Goal: Information Seeking & Learning: Understand process/instructions

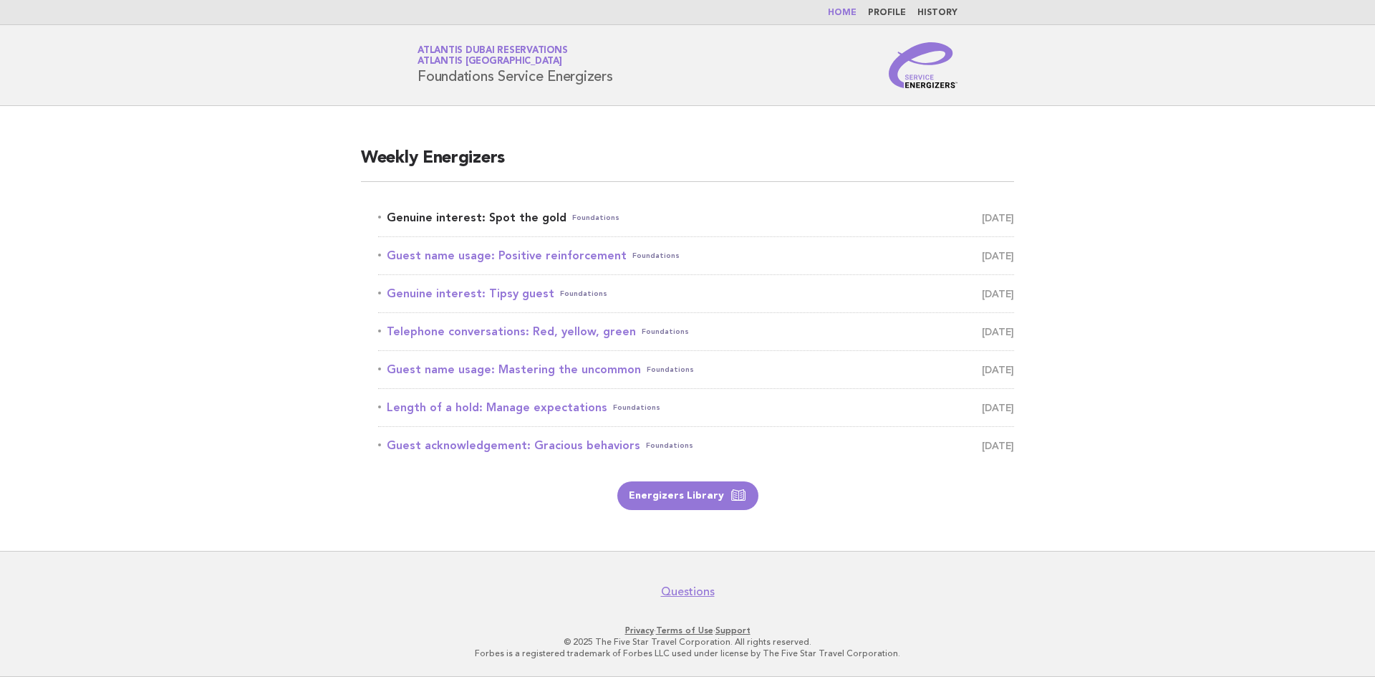
drag, startPoint x: 352, startPoint y: 221, endPoint x: 560, endPoint y: 213, distance: 207.9
click at [560, 213] on div "Weekly Energizers Genuine interest: Spot the gold Foundations September 12 Gues…" at bounding box center [688, 329] width 688 height 398
copy link "Genuine interest: Spot the gold"
click at [657, 202] on li "Genuine interest: Spot the gold Foundations September 12" at bounding box center [696, 218] width 636 height 38
click at [501, 214] on link "Genuine interest: Spot the gold Foundations September 12" at bounding box center [696, 218] width 636 height 20
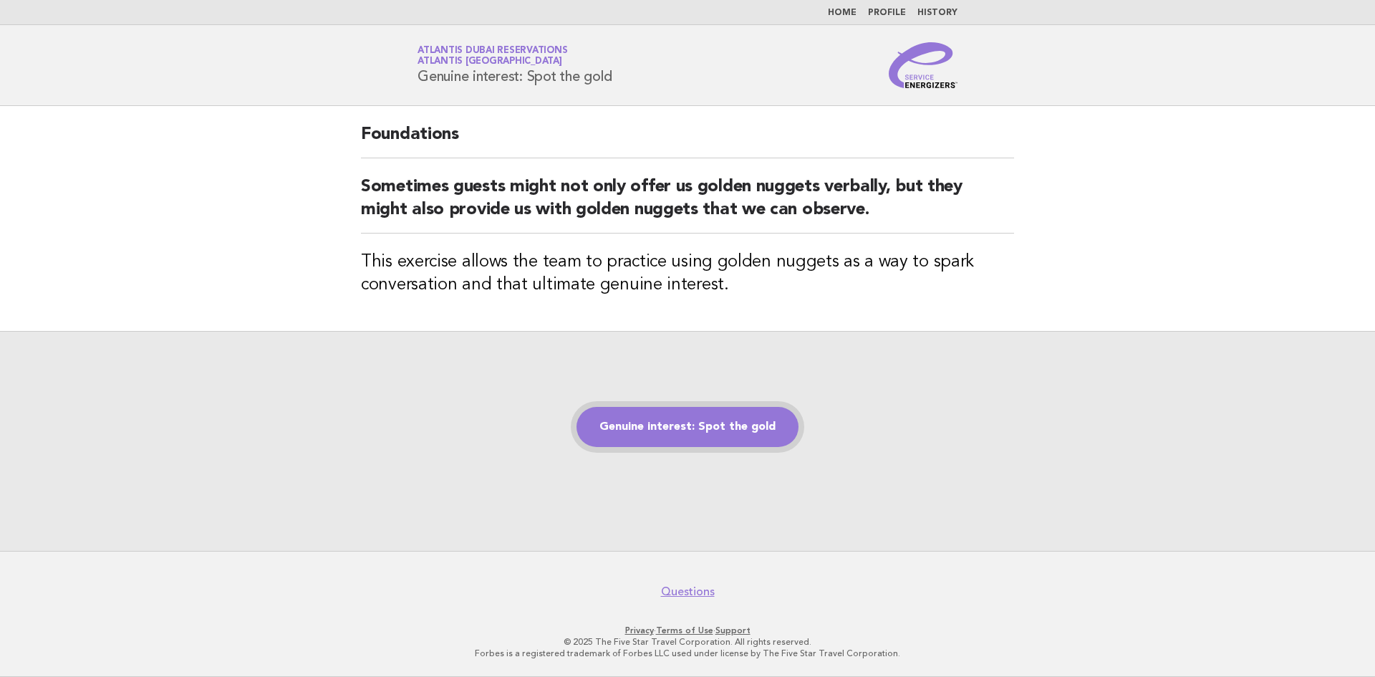
click at [645, 428] on link "Genuine interest: Spot the gold" at bounding box center [688, 427] width 222 height 40
click at [686, 423] on link "Genuine interest: Spot the gold" at bounding box center [688, 427] width 222 height 40
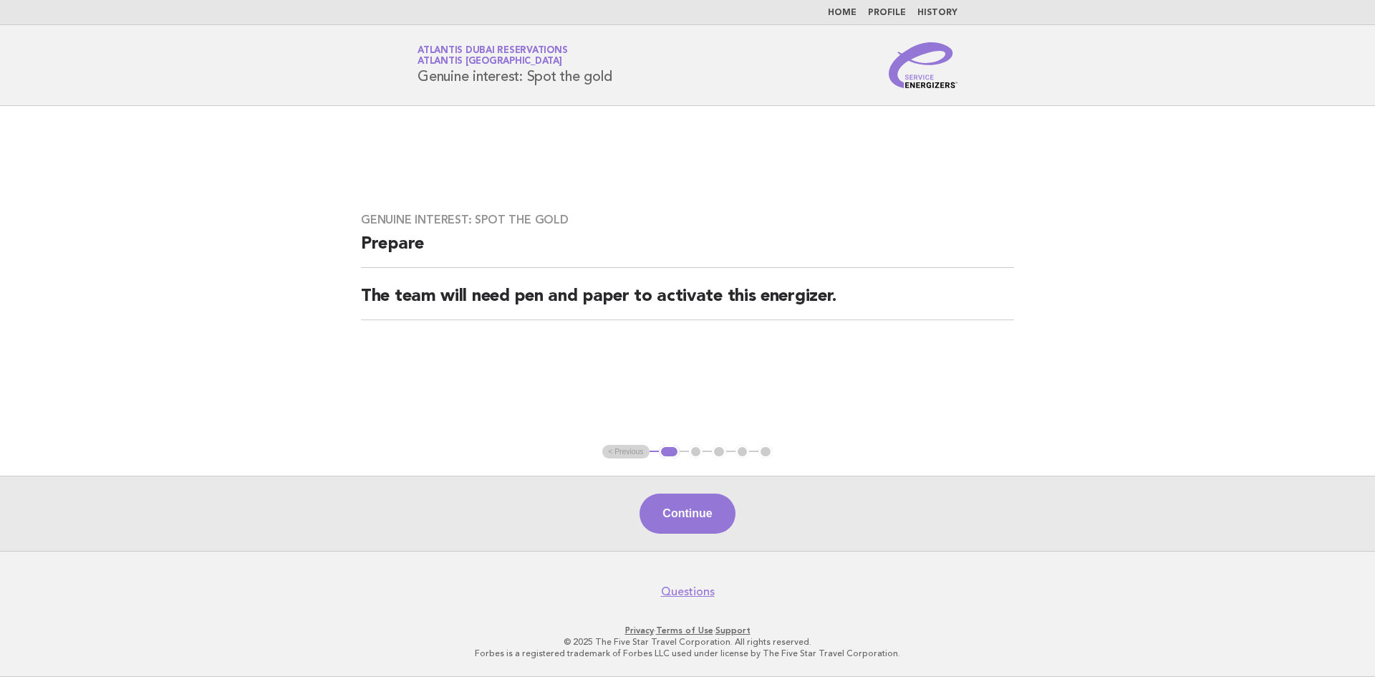
click at [562, 293] on h2 "The team will need pen and paper to activate this energizer." at bounding box center [687, 302] width 653 height 35
click at [672, 516] on button "Continue" at bounding box center [687, 514] width 95 height 40
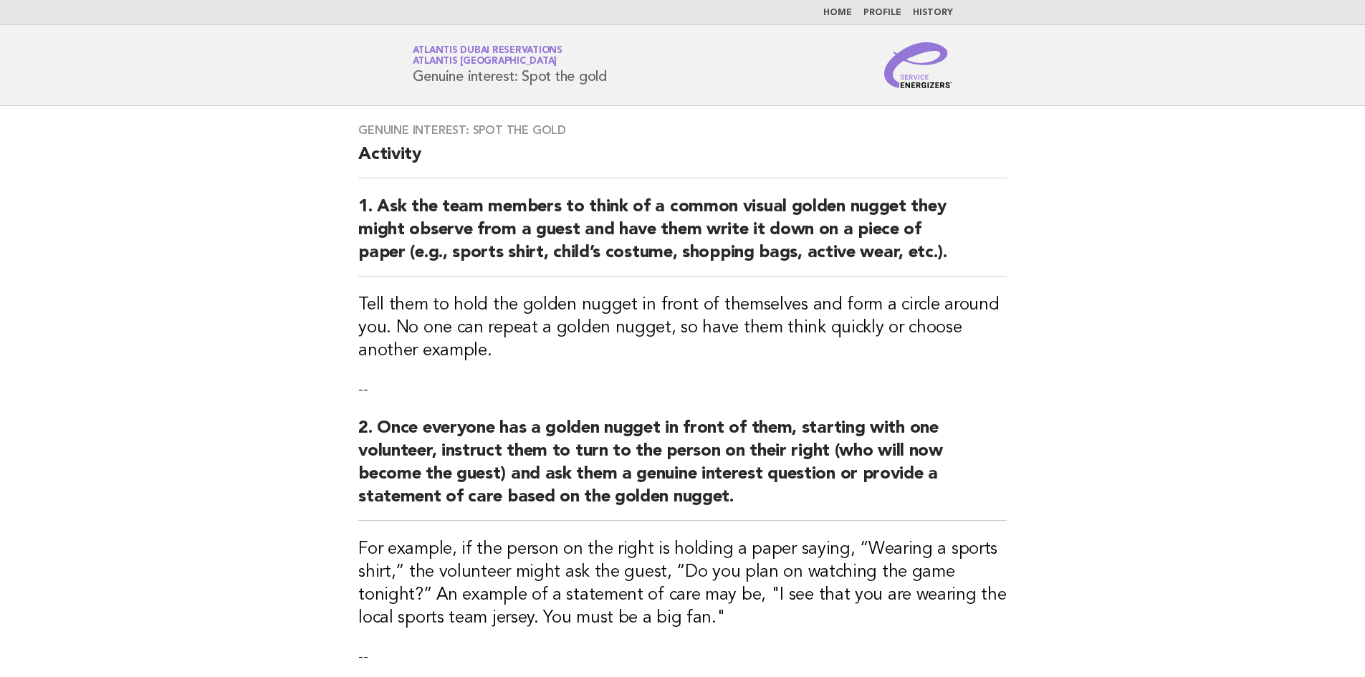
click at [491, 253] on h2 "1. Ask the team members to think of a common visual golden nugget they might ob…" at bounding box center [682, 236] width 648 height 81
click at [455, 253] on h2 "1. Ask the team members to think of a common visual golden nugget they might ob…" at bounding box center [682, 236] width 648 height 81
click at [407, 257] on h2 "1. Ask the team members to think of a common visual golden nugget they might ob…" at bounding box center [682, 236] width 648 height 81
drag, startPoint x: 396, startPoint y: 253, endPoint x: 500, endPoint y: 253, distance: 103.9
click at [500, 253] on h2 "1. Ask the team members to think of a common visual golden nugget they might ob…" at bounding box center [682, 236] width 648 height 81
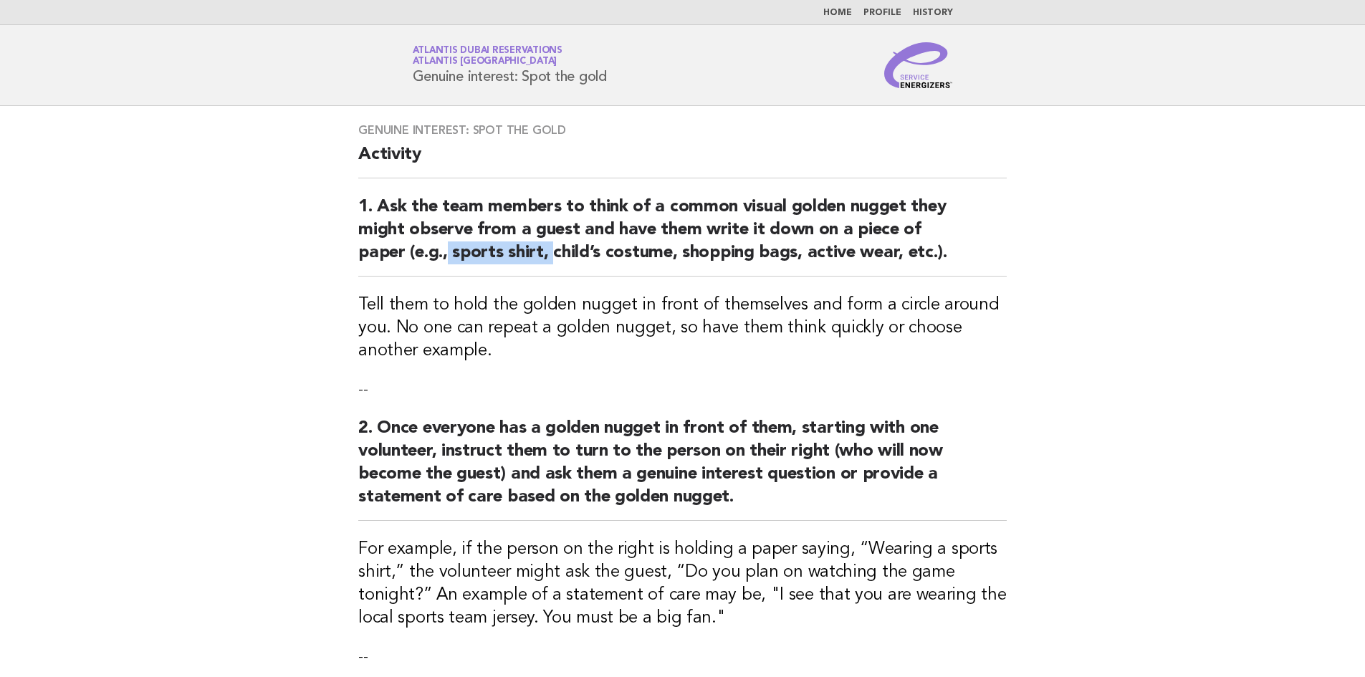
click at [500, 253] on h2 "1. Ask the team members to think of a common visual golden nugget they might ob…" at bounding box center [682, 236] width 648 height 81
click at [522, 253] on h2 "1. Ask the team members to think of a common visual golden nugget they might ob…" at bounding box center [682, 236] width 648 height 81
drag, startPoint x: 506, startPoint y: 253, endPoint x: 631, endPoint y: 255, distance: 125.4
click at [631, 255] on h2 "1. Ask the team members to think of a common visual golden nugget they might ob…" at bounding box center [682, 236] width 648 height 81
click at [612, 255] on h2 "1. Ask the team members to think of a common visual golden nugget they might ob…" at bounding box center [682, 236] width 648 height 81
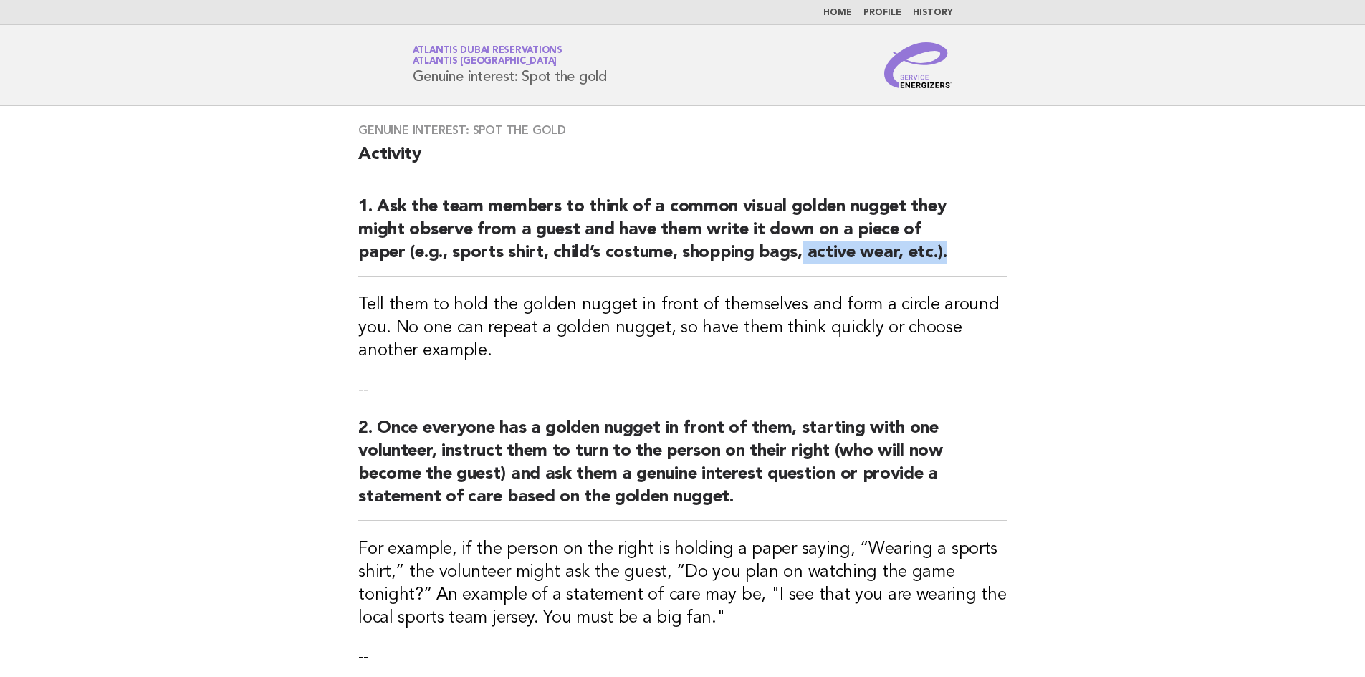
drag, startPoint x: 754, startPoint y: 256, endPoint x: 899, endPoint y: 246, distance: 145.7
click at [899, 246] on h2 "1. Ask the team members to think of a common visual golden nugget they might ob…" at bounding box center [682, 236] width 648 height 81
click at [875, 251] on h2 "1. Ask the team members to think of a common visual golden nugget they might ob…" at bounding box center [682, 236] width 648 height 81
drag, startPoint x: 354, startPoint y: 346, endPoint x: 434, endPoint y: 348, distance: 80.3
click at [434, 348] on div "Genuine interest: Spot the gold Activity 1. Ask the team members to think of a …" at bounding box center [682, 485] width 683 height 759
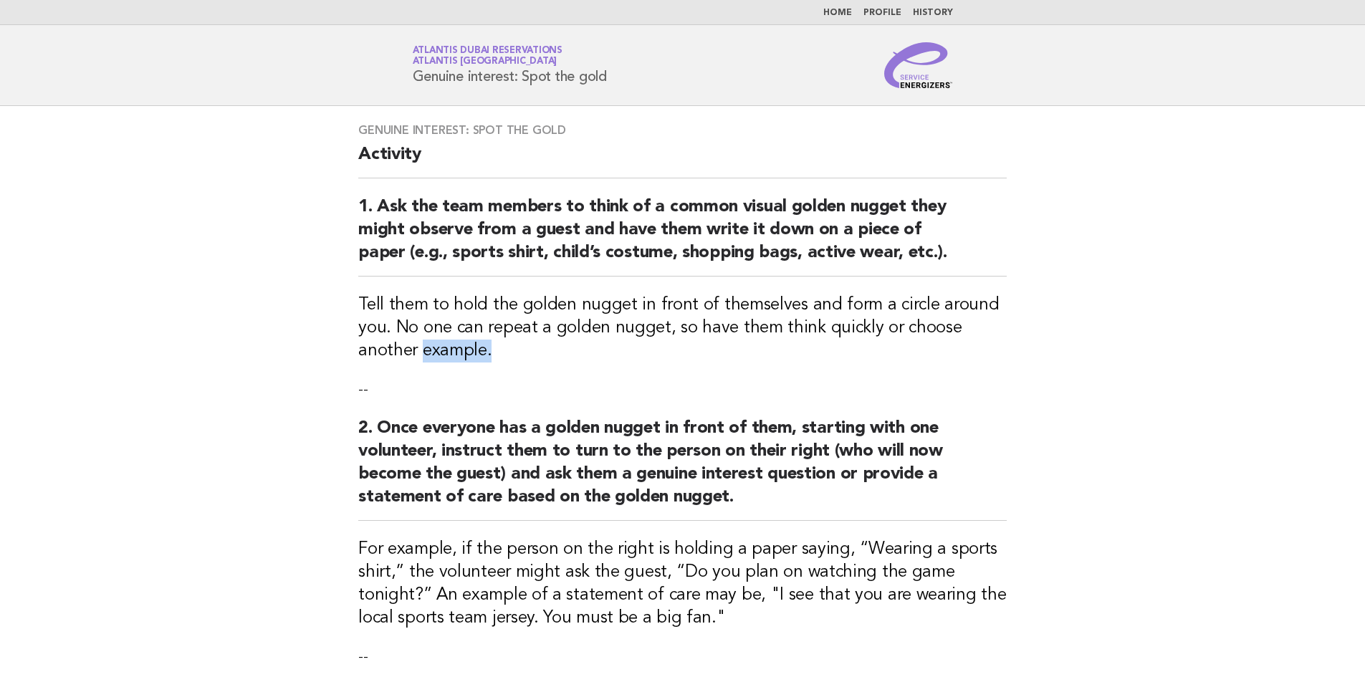
click at [423, 355] on h3 "Tell them to hold the golden nugget in front of themselves and form a circle ar…" at bounding box center [682, 328] width 648 height 69
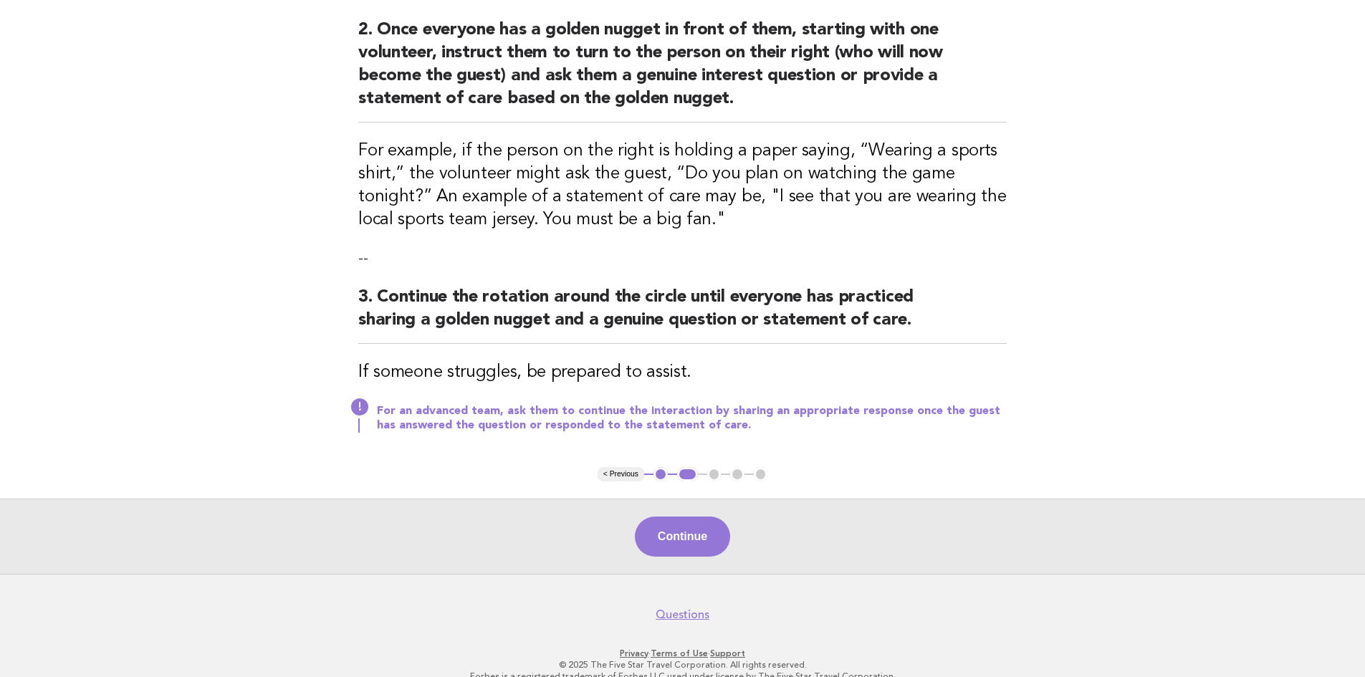
scroll to position [421, 0]
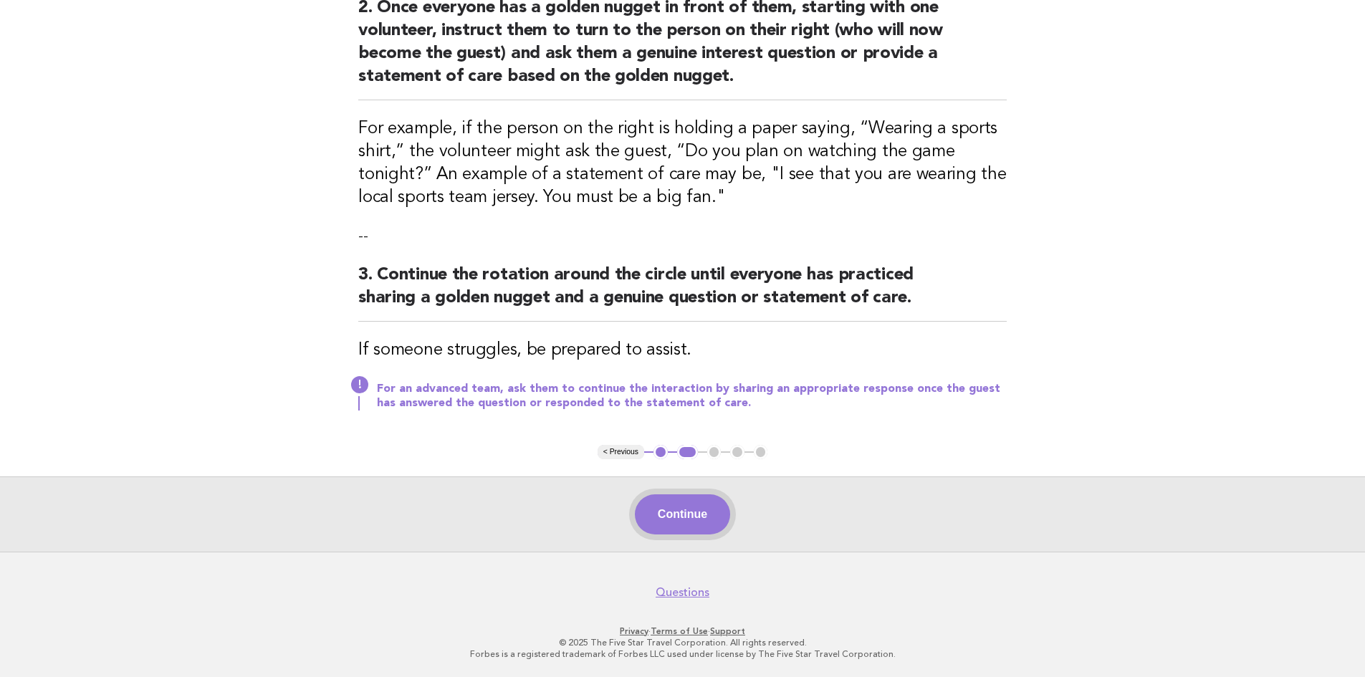
click at [678, 511] on button "Continue" at bounding box center [682, 514] width 95 height 40
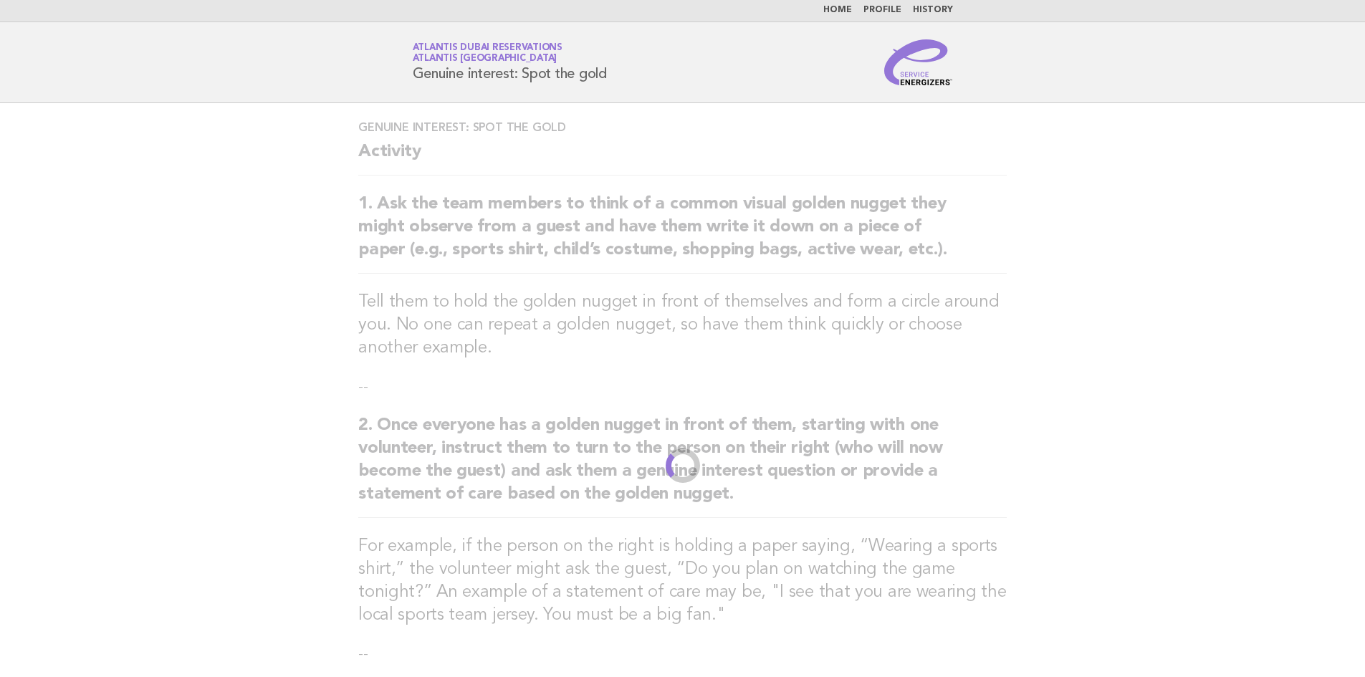
scroll to position [0, 0]
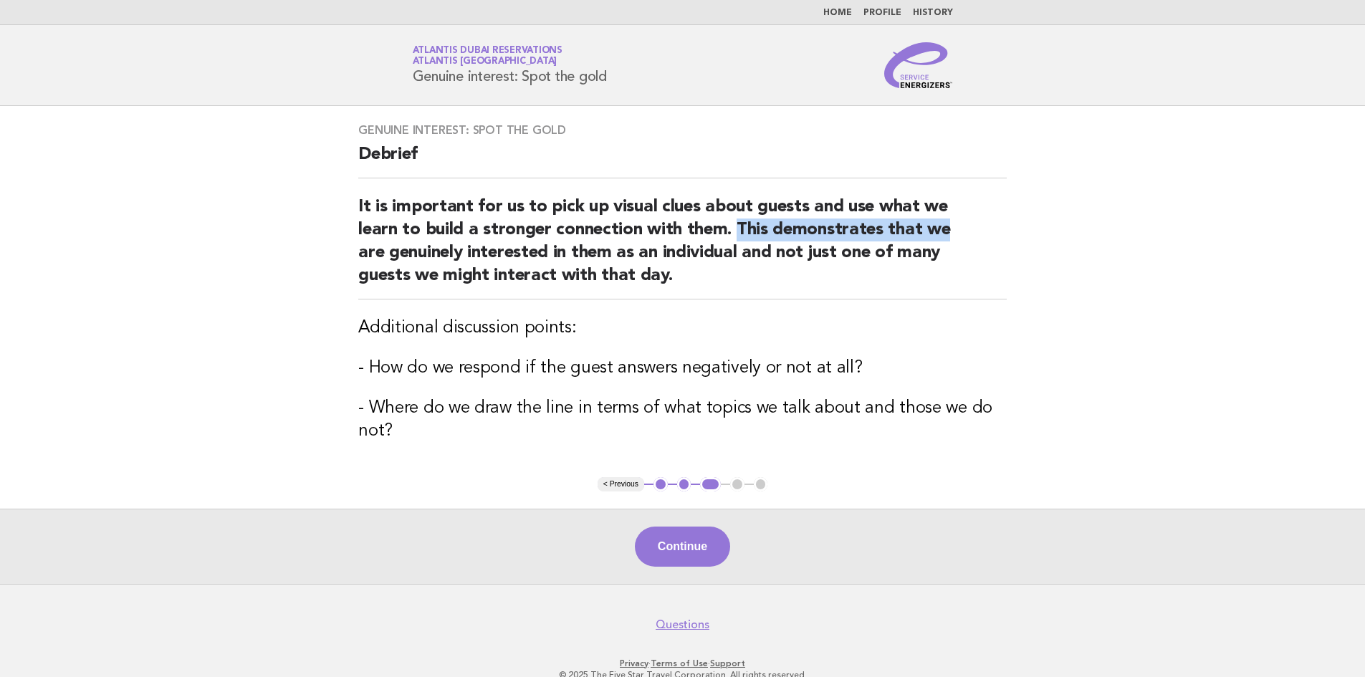
drag, startPoint x: 734, startPoint y: 231, endPoint x: 1044, endPoint y: 236, distance: 310.9
click at [1044, 236] on main "Genuine interest: Spot the gold Debrief It is important for us to pick up visua…" at bounding box center [682, 345] width 1365 height 478
click at [607, 241] on h2 "It is important for us to pick up visual clues about guests and use what we lea…" at bounding box center [682, 248] width 648 height 104
click at [431, 256] on h2 "It is important for us to pick up visual clues about guests and use what we lea…" at bounding box center [682, 248] width 648 height 104
click at [663, 549] on button "Continue" at bounding box center [682, 547] width 95 height 40
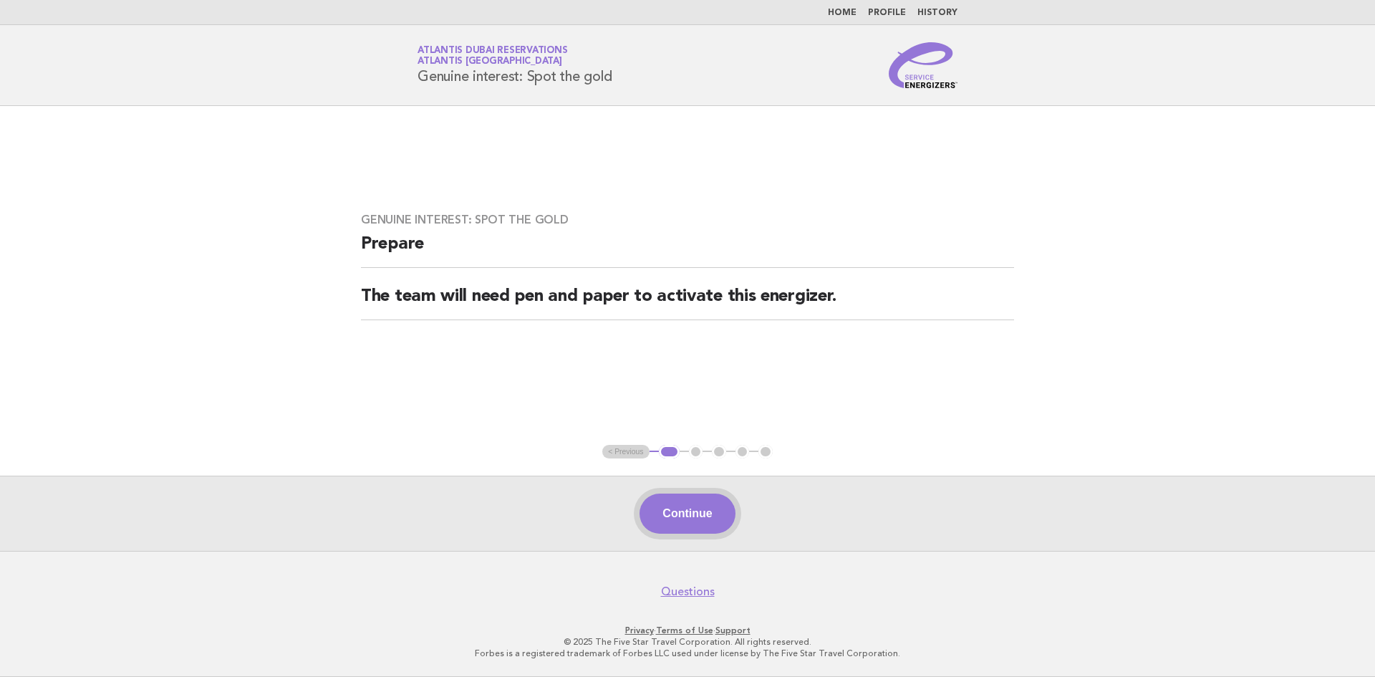
click at [688, 504] on button "Continue" at bounding box center [687, 514] width 95 height 40
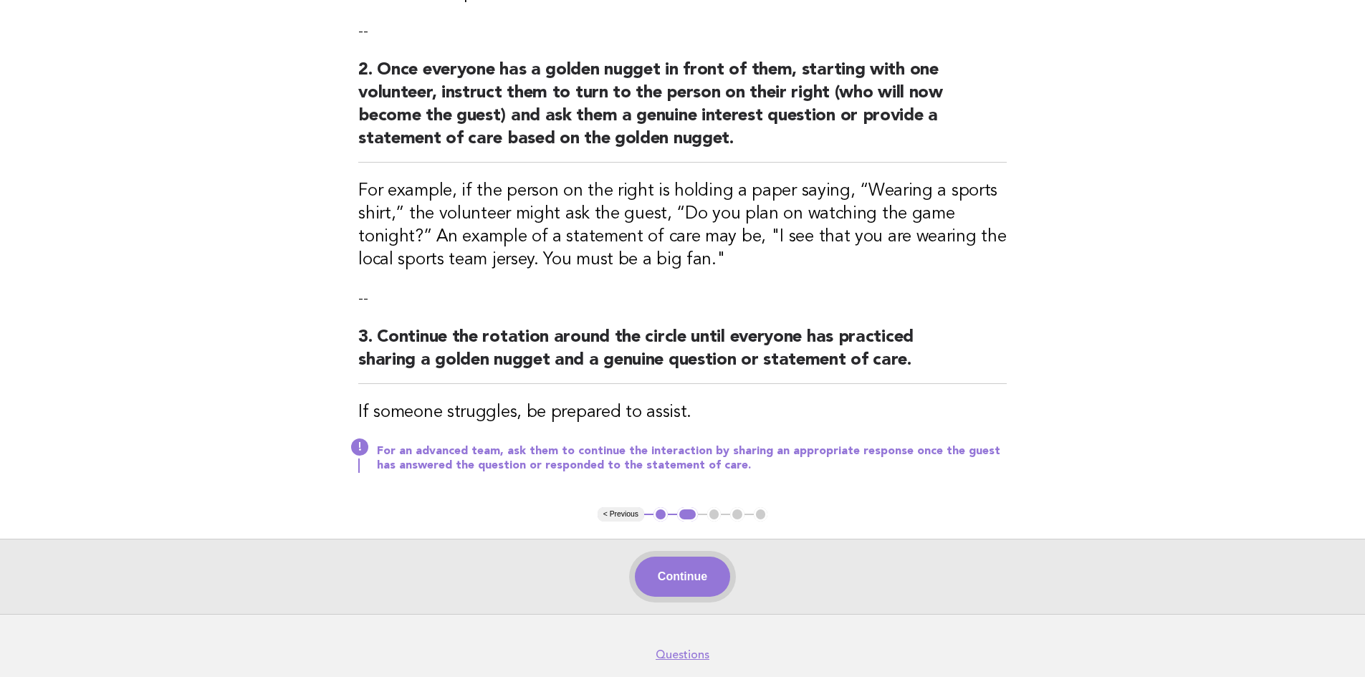
click at [664, 589] on button "Continue" at bounding box center [682, 577] width 95 height 40
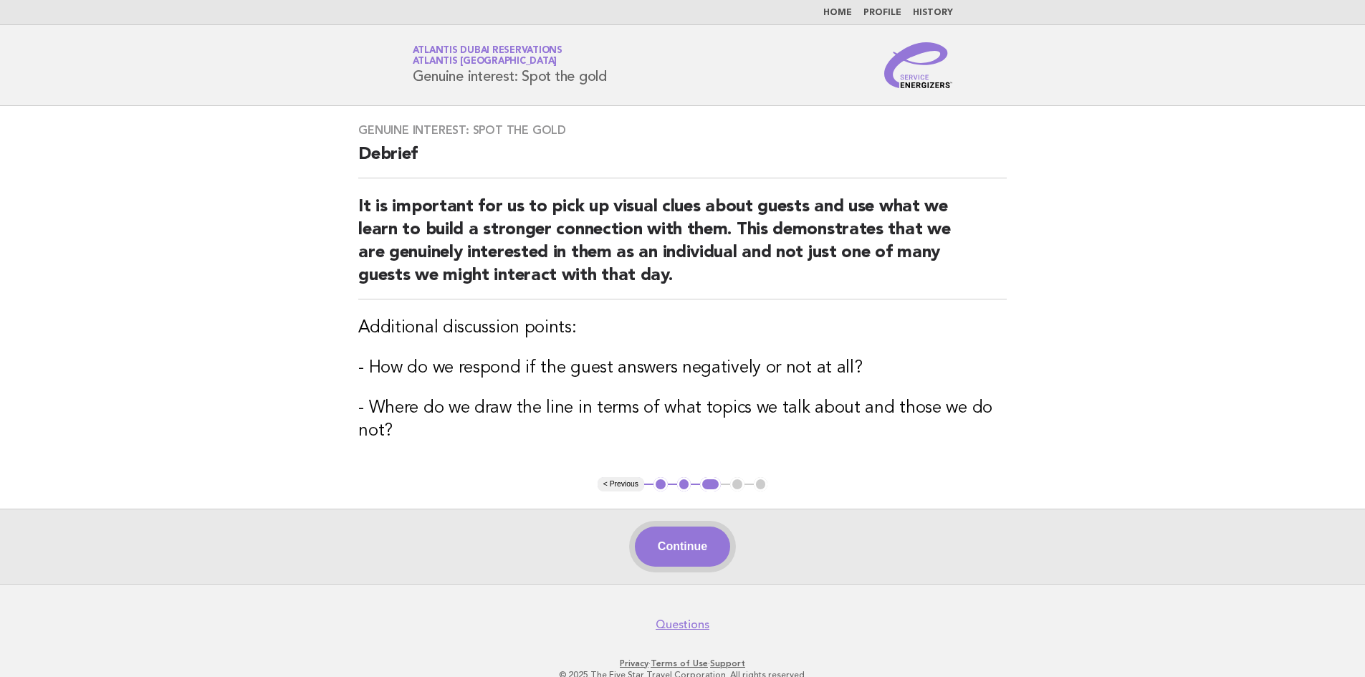
click at [682, 550] on button "Continue" at bounding box center [682, 547] width 95 height 40
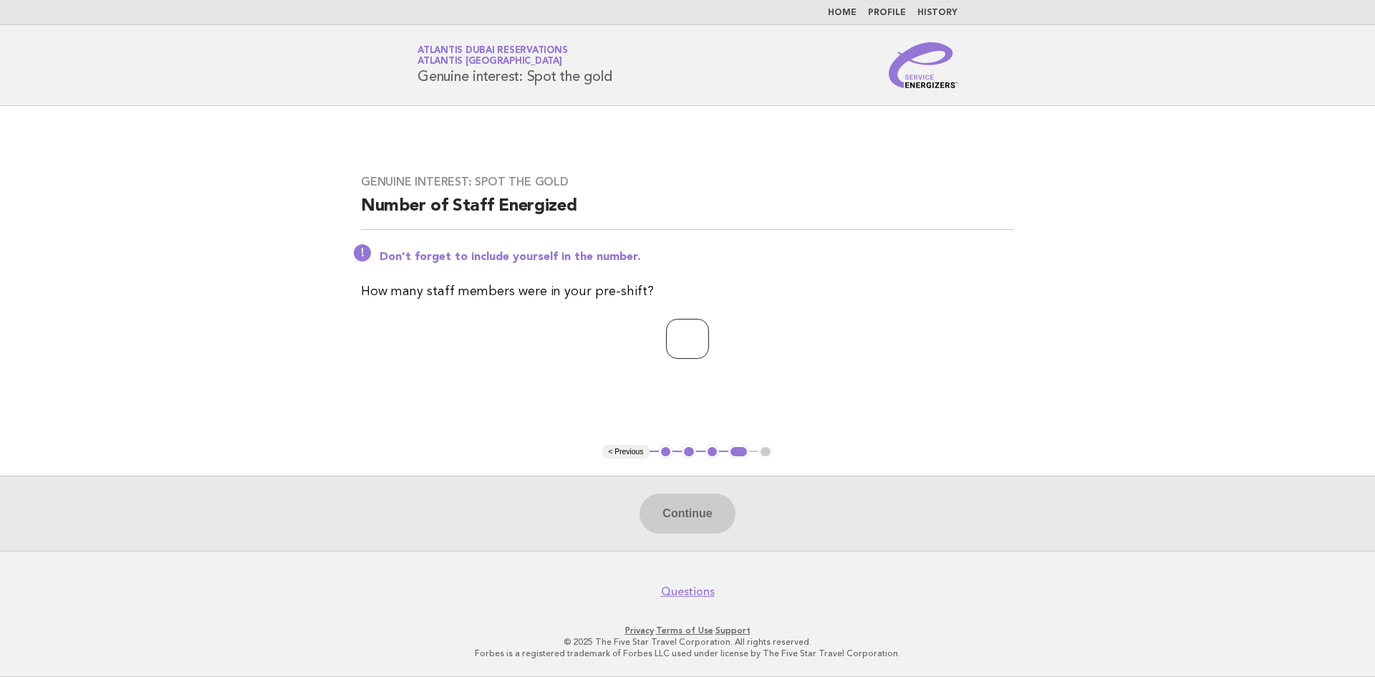
click at [693, 330] on input "number" at bounding box center [687, 339] width 43 height 40
click at [709, 333] on input "*" at bounding box center [687, 339] width 43 height 40
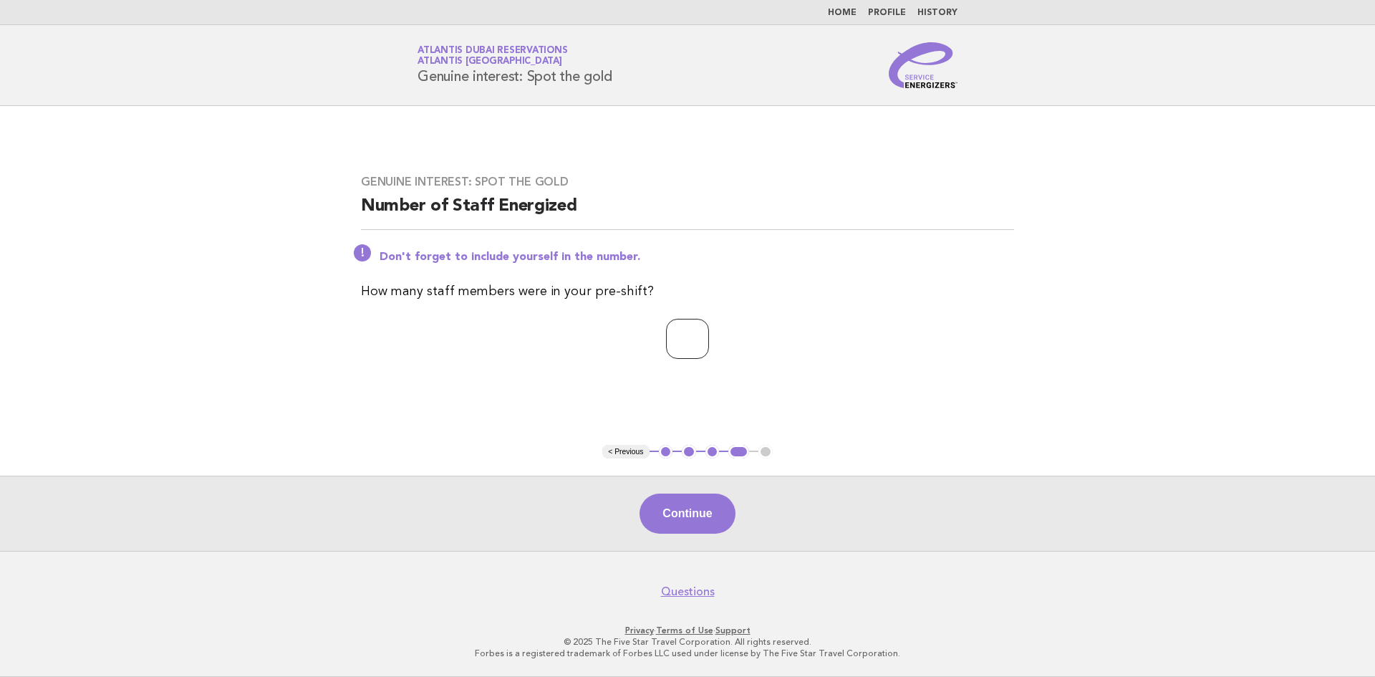
click at [709, 333] on input "*" at bounding box center [687, 339] width 43 height 40
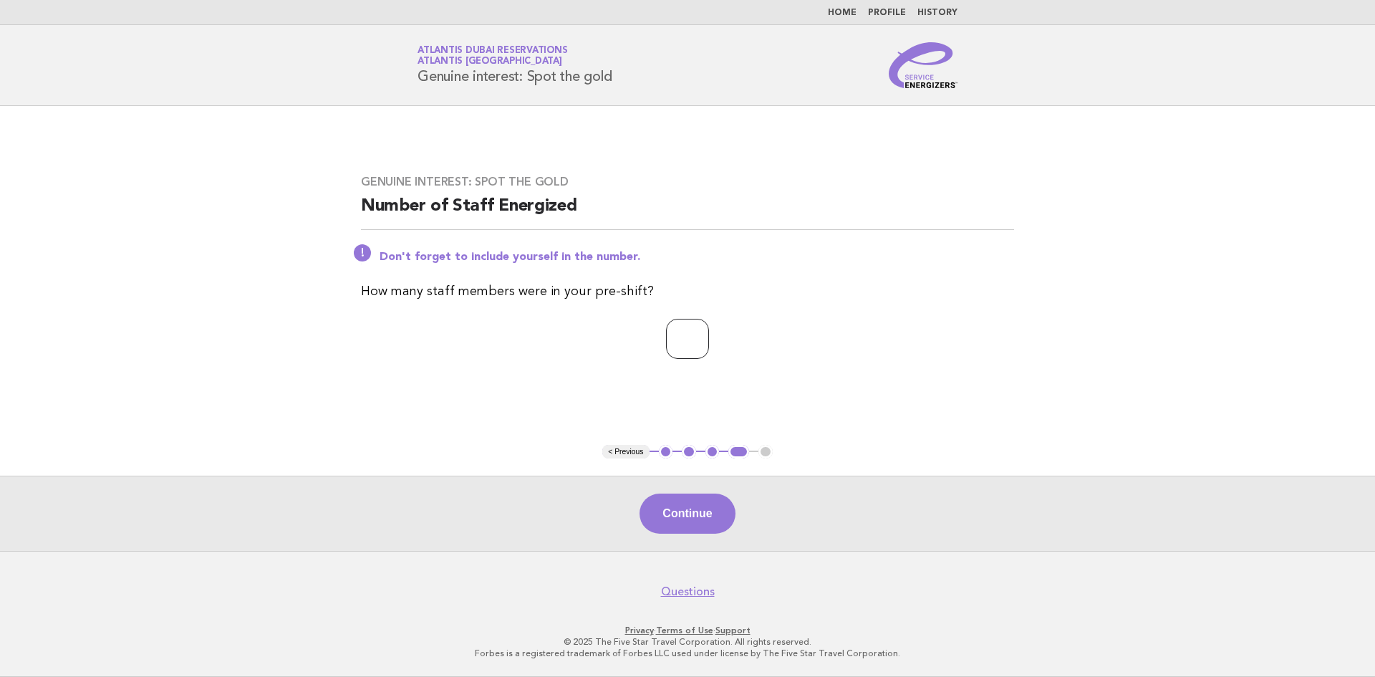
click at [709, 333] on input "**" at bounding box center [687, 339] width 43 height 40
type input "**"
click at [709, 333] on input "**" at bounding box center [687, 339] width 43 height 40
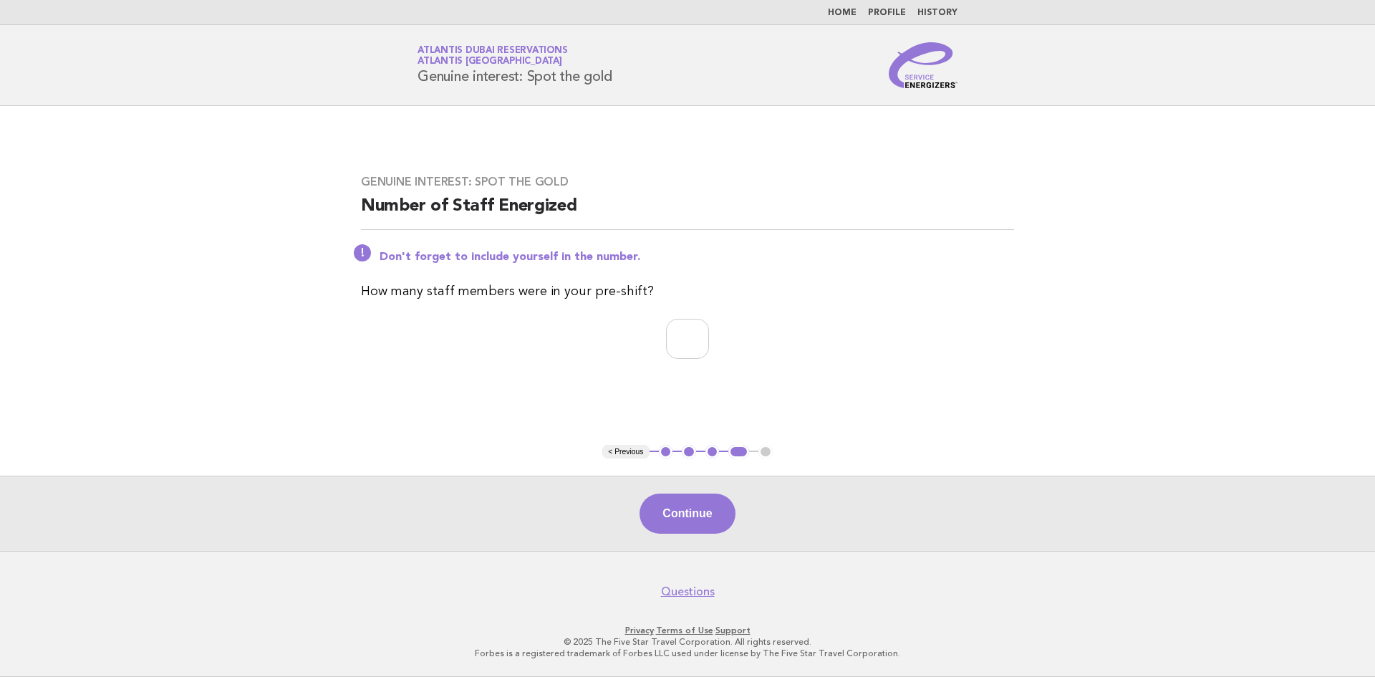
click at [691, 540] on div "Continue" at bounding box center [687, 513] width 1375 height 75
click at [664, 533] on button "Continue" at bounding box center [687, 514] width 95 height 40
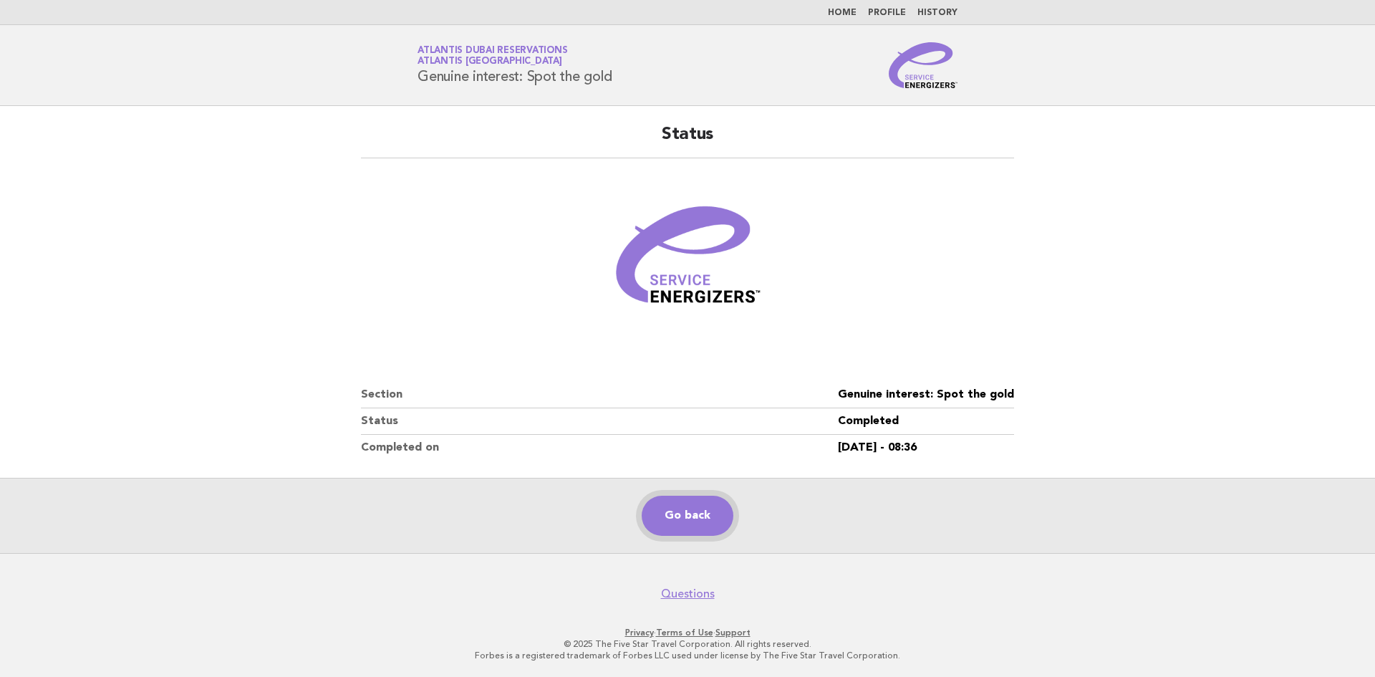
click at [673, 523] on link "Go back" at bounding box center [688, 516] width 92 height 40
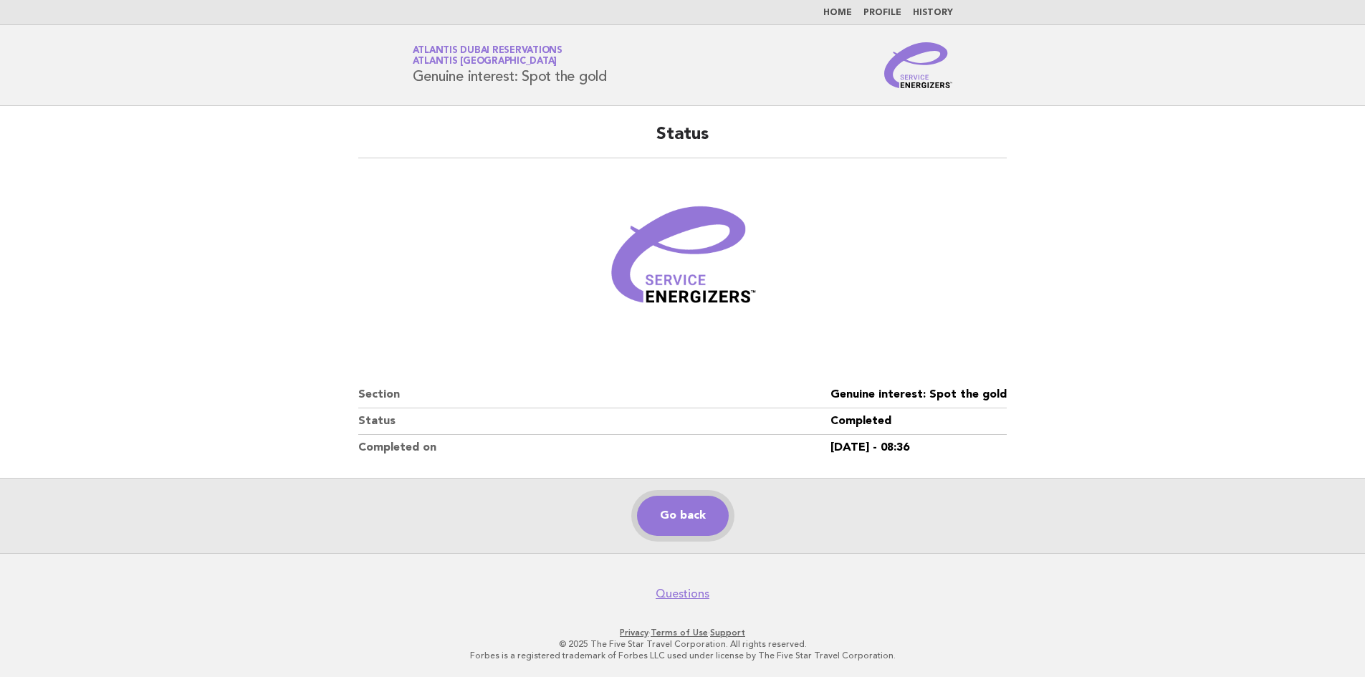
click at [704, 515] on link "Go back" at bounding box center [683, 516] width 92 height 40
